Goal: Transaction & Acquisition: Purchase product/service

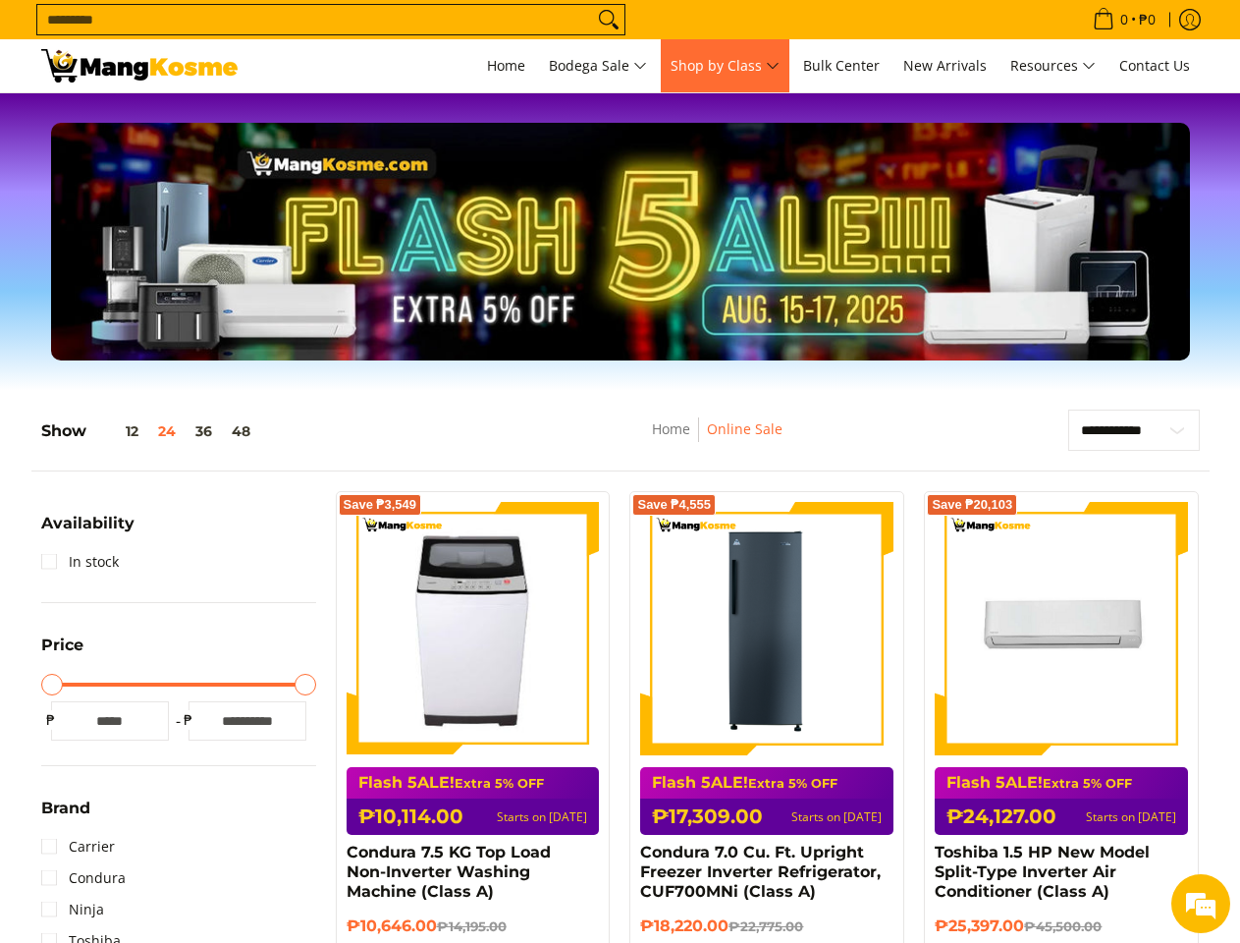
click at [725, 66] on span "Shop by Class" at bounding box center [725, 66] width 109 height 25
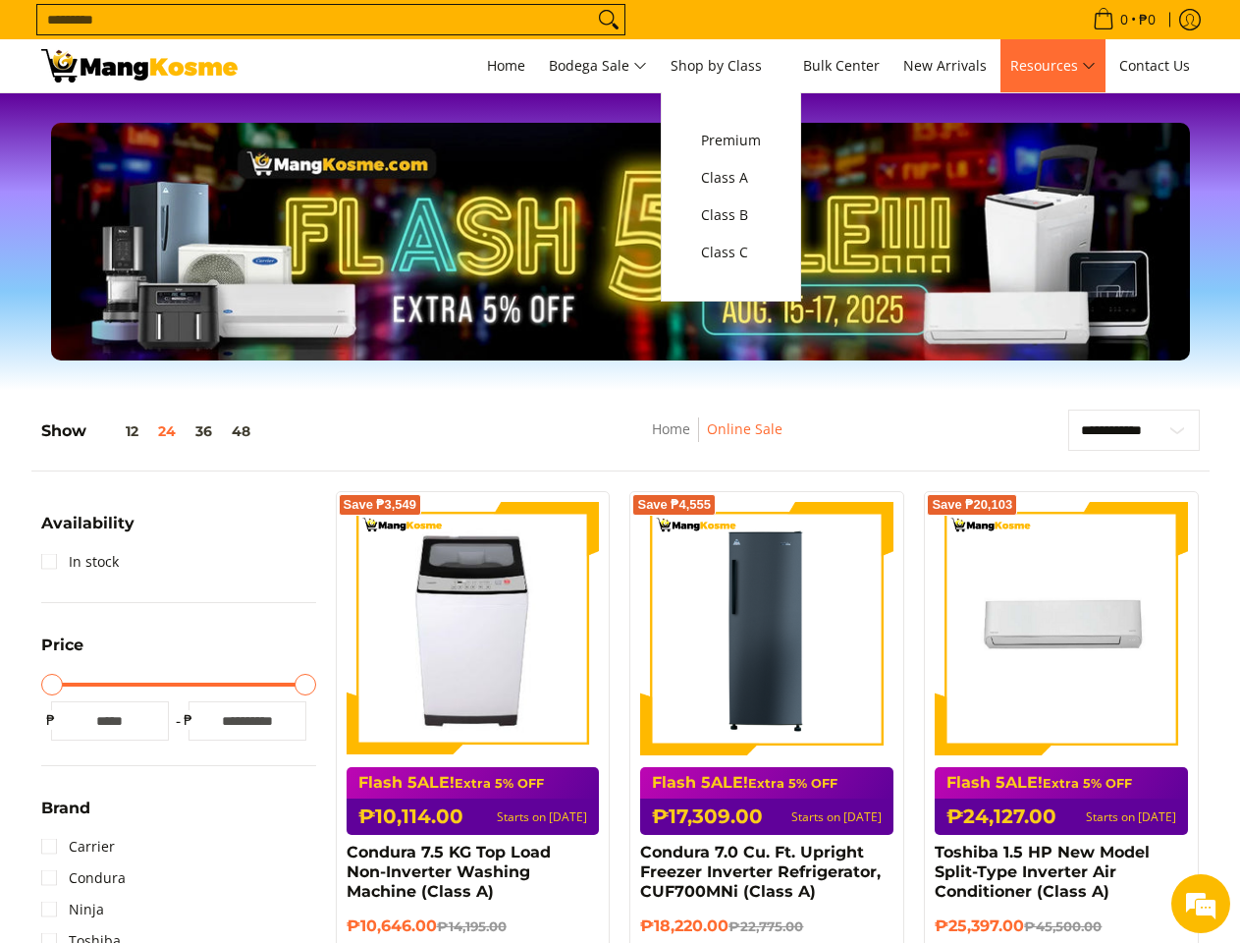
click at [1053, 66] on span "Resources" at bounding box center [1052, 66] width 85 height 25
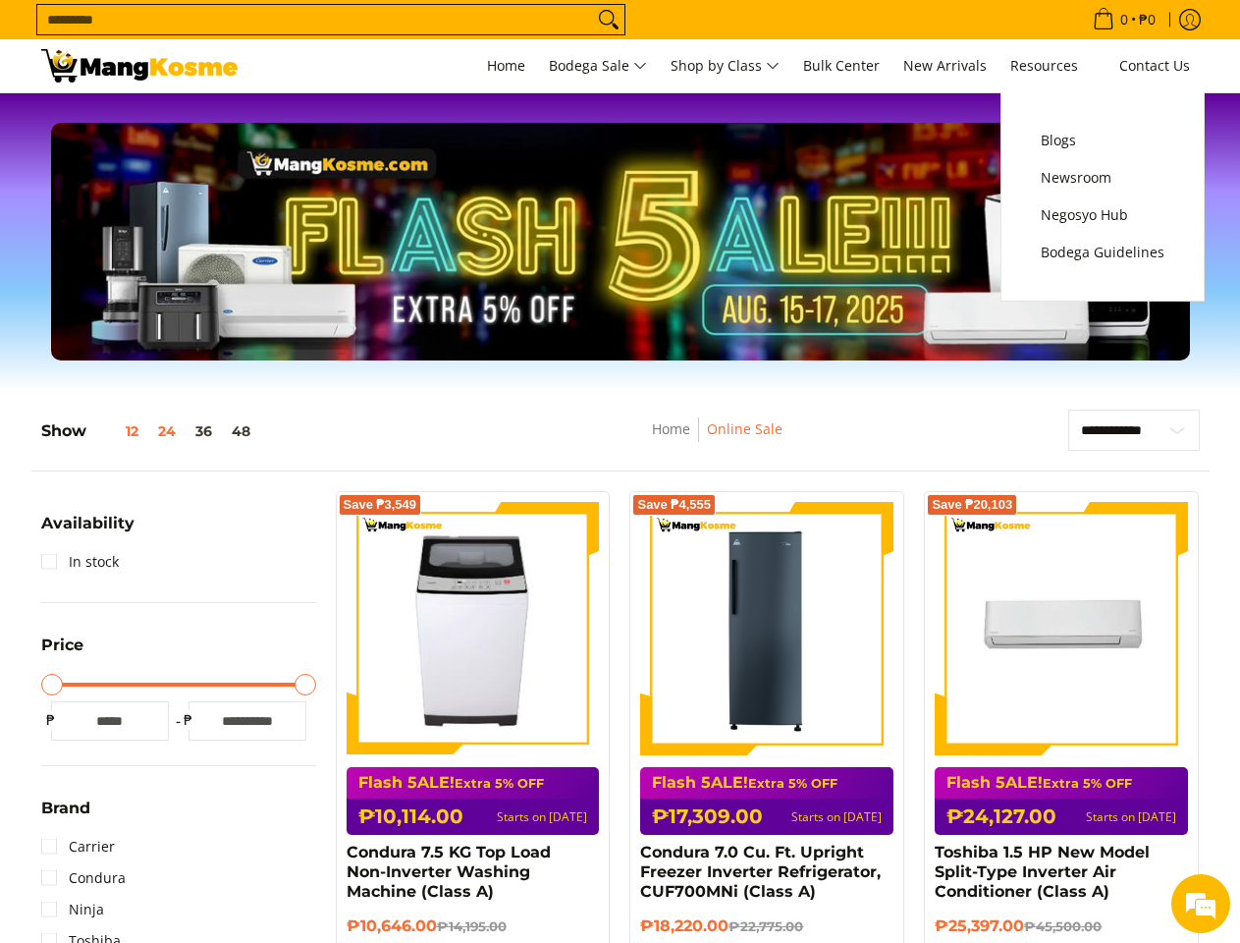
click at [118, 431] on button "12" at bounding box center [117, 431] width 62 height 16
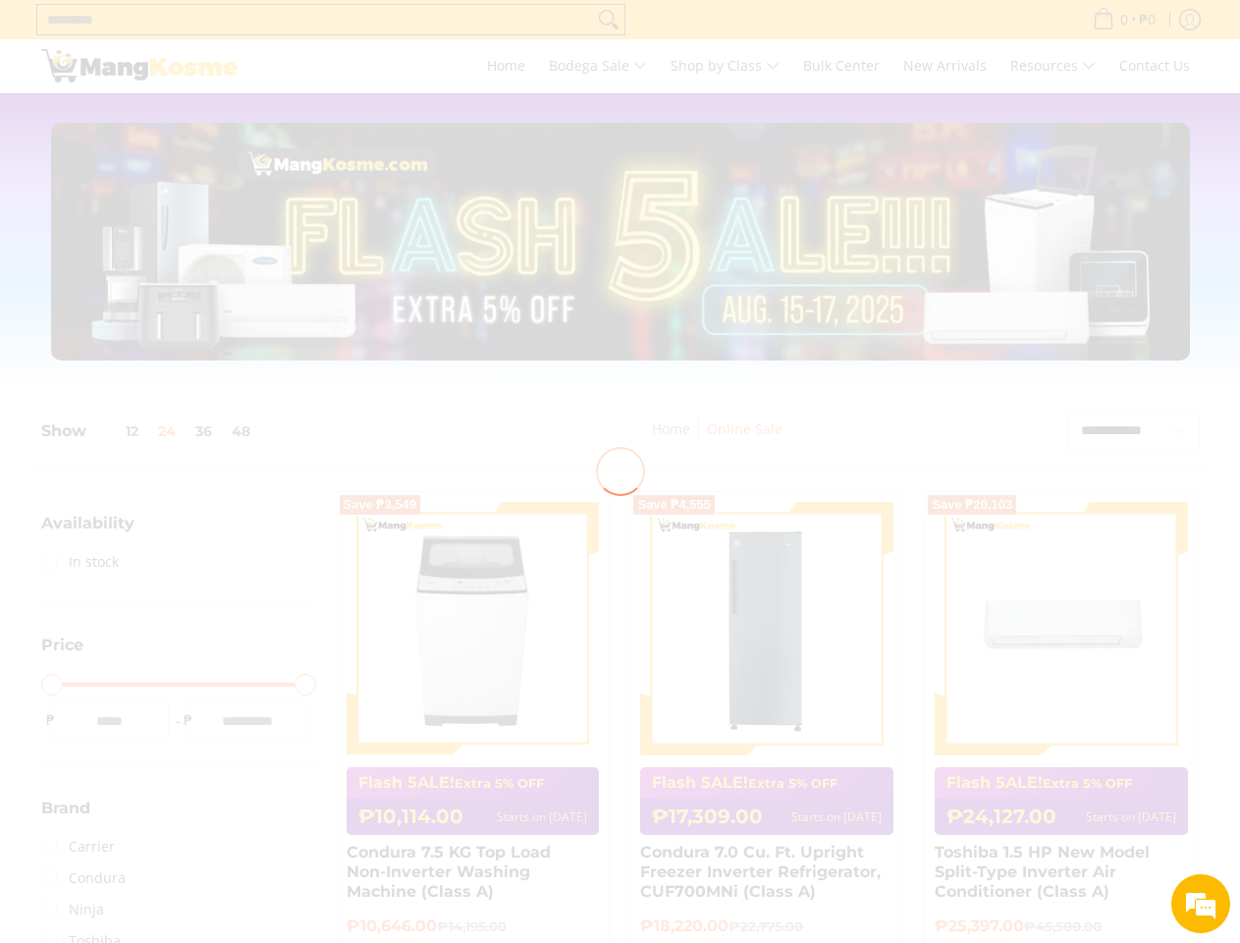
click at [168, 431] on div at bounding box center [620, 471] width 1240 height 943
click at [204, 431] on div at bounding box center [620, 471] width 1240 height 943
click at [242, 431] on div at bounding box center [620, 471] width 1240 height 943
click at [1201, 903] on em at bounding box center [1200, 903] width 53 height 53
